Goal: Book appointment/travel/reservation

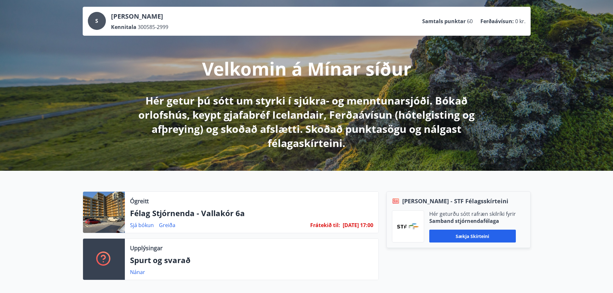
scroll to position [64, 0]
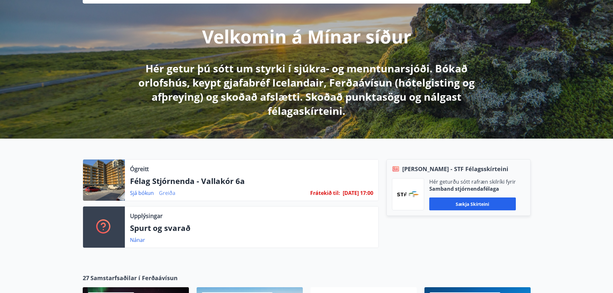
click at [167, 194] on link "Greiða" at bounding box center [167, 192] width 16 height 7
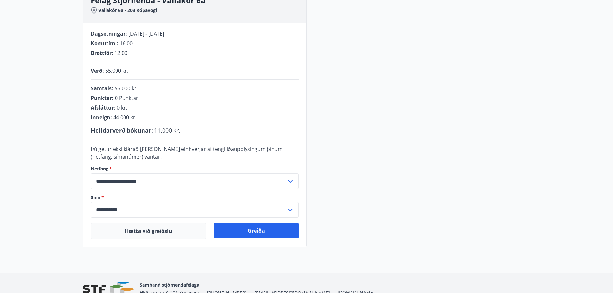
scroll to position [129, 0]
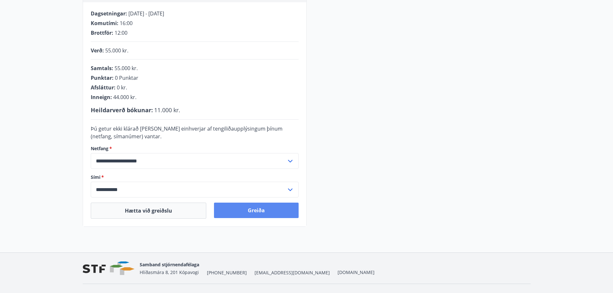
click at [274, 211] on button "Greiða" at bounding box center [256, 210] width 85 height 15
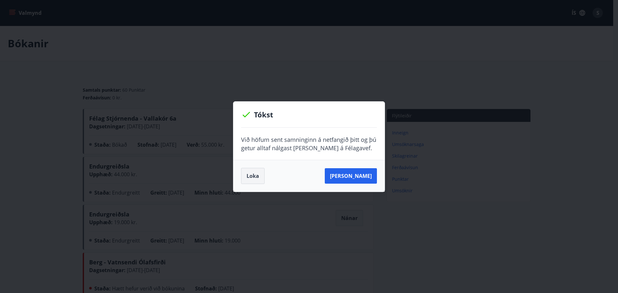
click at [252, 173] on button "Loka" at bounding box center [252, 176] width 23 height 16
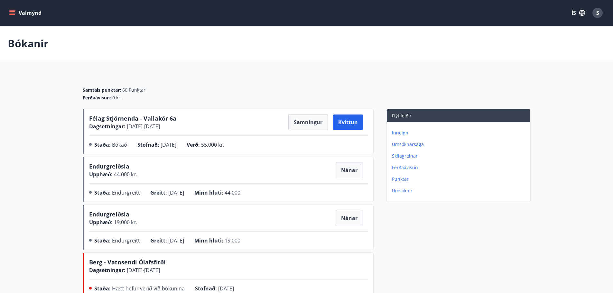
click at [598, 9] on div "S" at bounding box center [597, 13] width 10 height 10
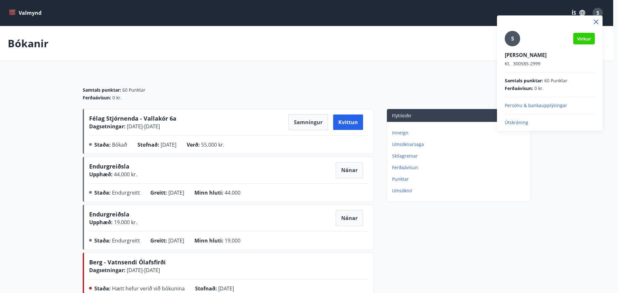
click at [524, 123] on p "Útskráning" at bounding box center [549, 122] width 90 height 6
